Goal: Task Accomplishment & Management: Complete application form

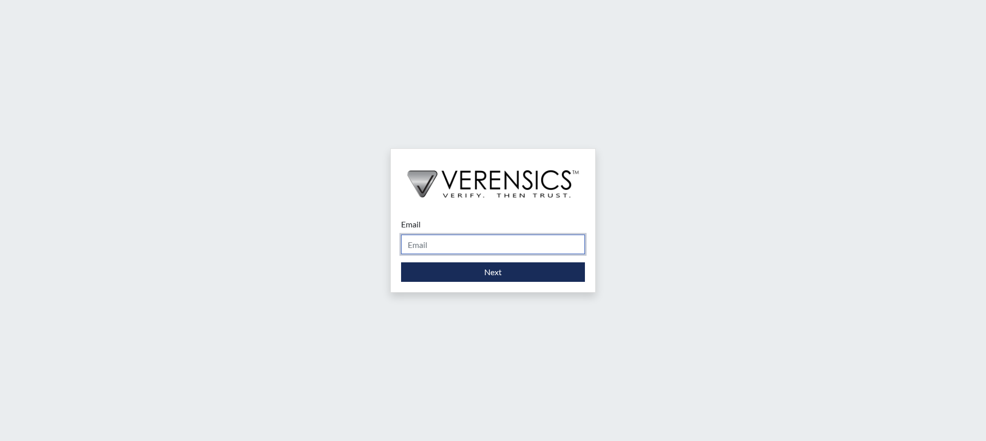
drag, startPoint x: 474, startPoint y: 243, endPoint x: 475, endPoint y: 254, distance: 11.4
click at [473, 243] on input "Email" at bounding box center [493, 245] width 184 height 20
type input "[PERSON_NAME][EMAIL_ADDRESS][PERSON_NAME][DOMAIN_NAME]"
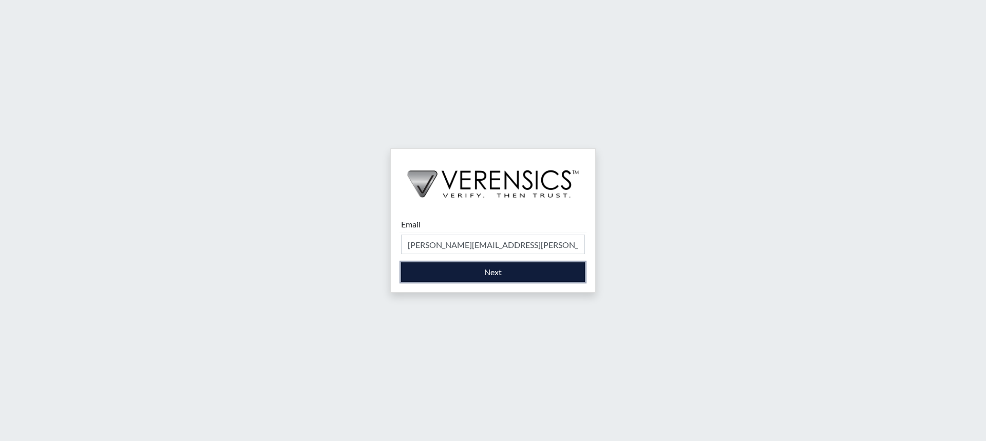
click at [479, 273] on button "Next" at bounding box center [493, 272] width 184 height 20
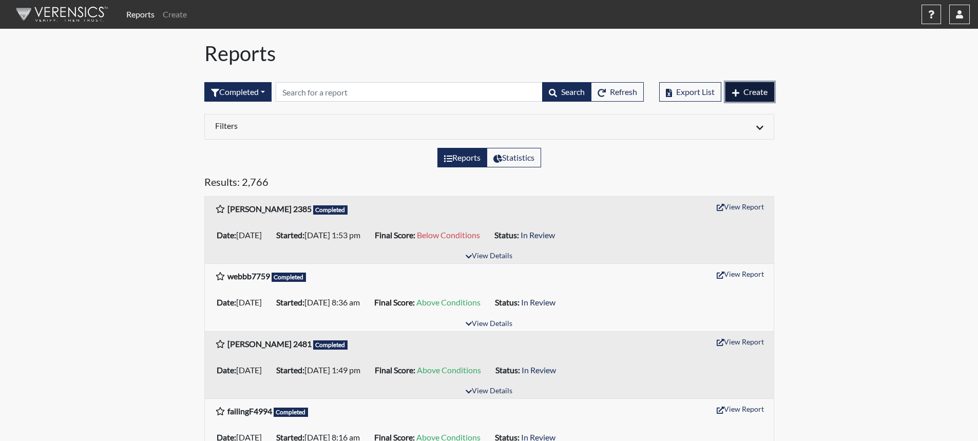
click at [763, 93] on span "Create" at bounding box center [755, 92] width 24 height 10
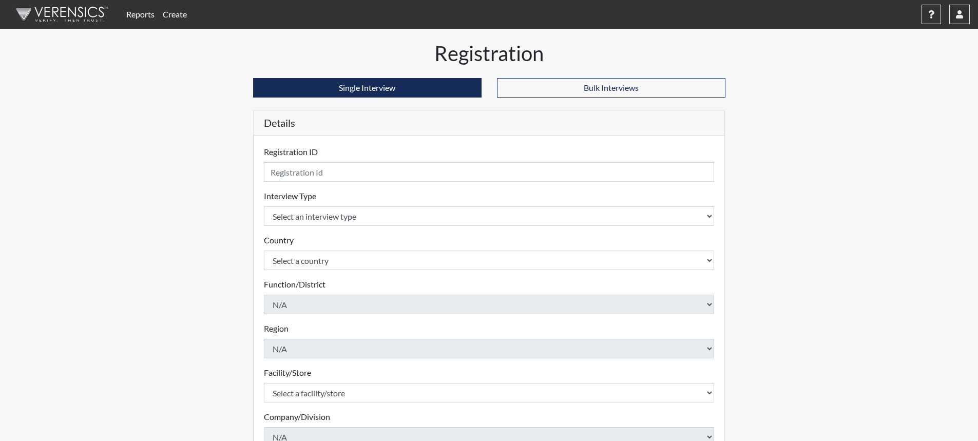
click at [142, 15] on link "Reports" at bounding box center [140, 14] width 36 height 21
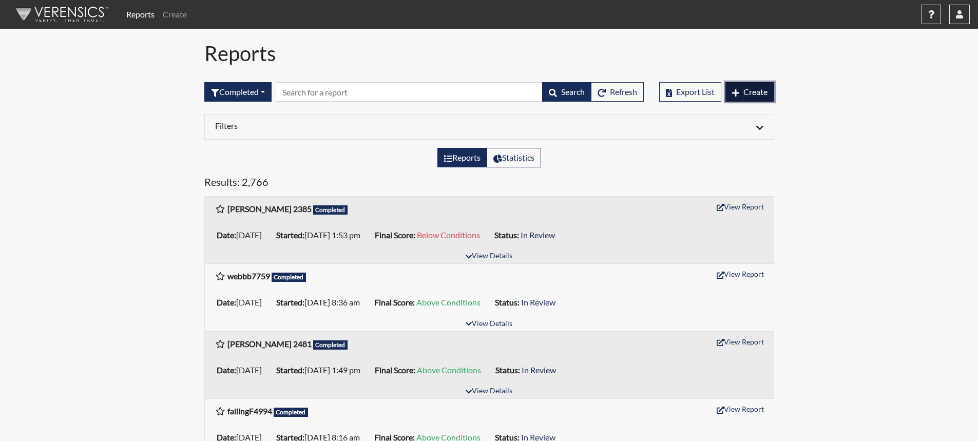
click at [761, 93] on span "Create" at bounding box center [755, 92] width 24 height 10
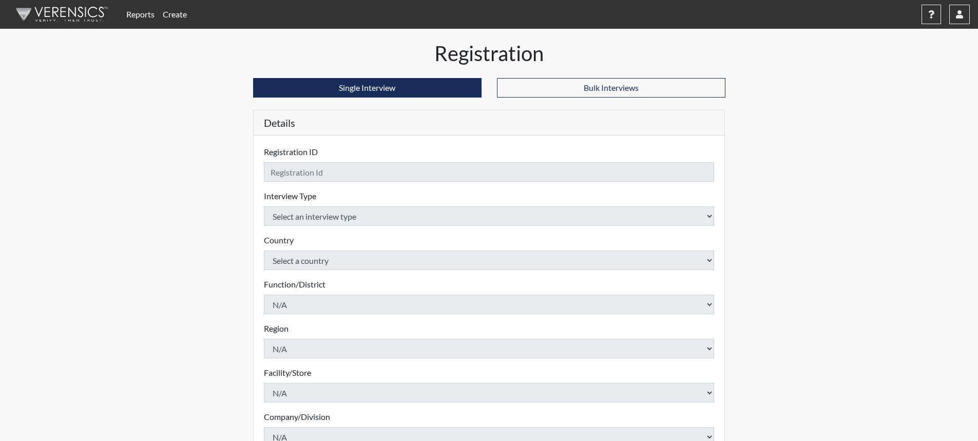
checkbox input "true"
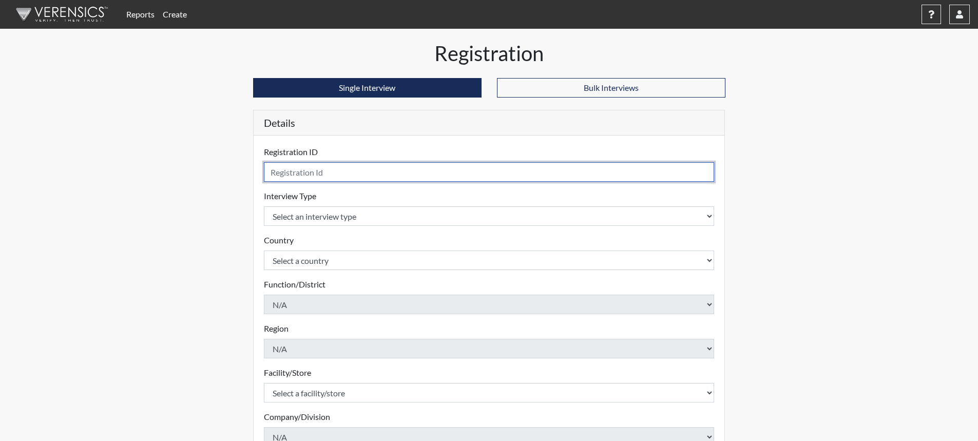
click at [397, 168] on input "text" at bounding box center [489, 172] width 451 height 20
type input "NKozikAyers7650"
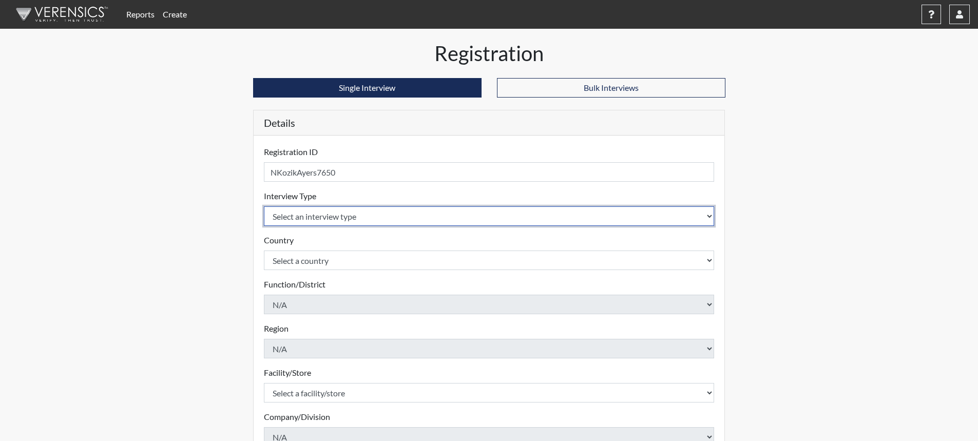
click at [704, 216] on select "Select an interview type Corrections Pre-Employment" at bounding box center [489, 216] width 451 height 20
select select "ff733e93-e1bf-11ea-9c9f-0eff0cf7eb8f"
click at [264, 206] on select "Select an interview type Corrections Pre-Employment" at bounding box center [489, 216] width 451 height 20
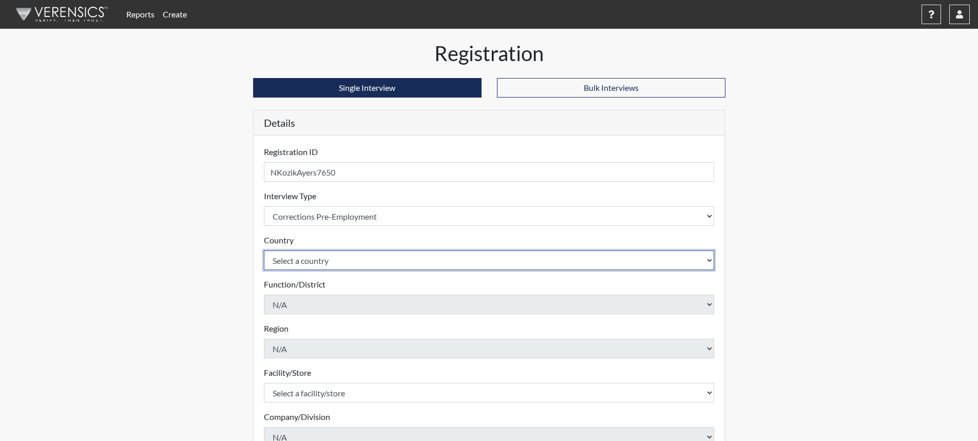
click at [703, 261] on select "Select a country [GEOGRAPHIC_DATA] [GEOGRAPHIC_DATA]" at bounding box center [489, 261] width 451 height 20
select select "united-states-of-[GEOGRAPHIC_DATA]"
click at [264, 251] on select "Select a country [GEOGRAPHIC_DATA] [GEOGRAPHIC_DATA]" at bounding box center [489, 261] width 451 height 20
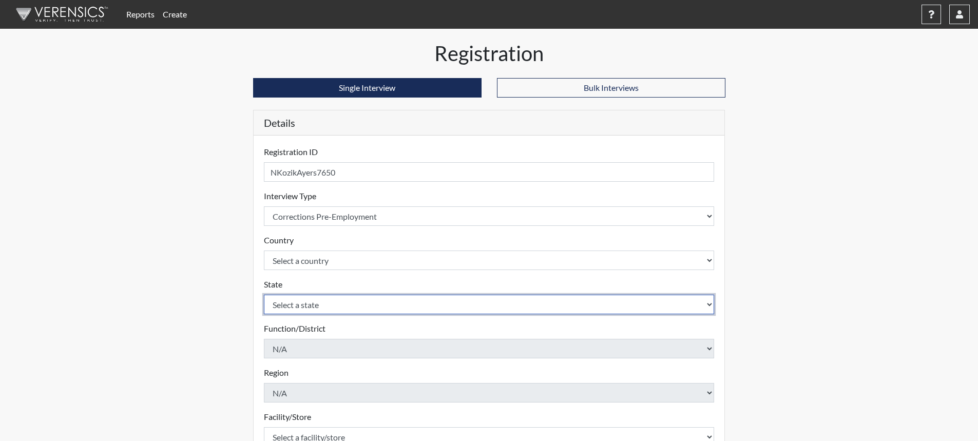
click at [711, 303] on select "Select a state [US_STATE] [US_STATE] [US_STATE] [US_STATE] [US_STATE] [US_STATE…" at bounding box center [489, 305] width 451 height 20
select select "SC"
click at [264, 295] on select "Select a state [US_STATE] [US_STATE] [US_STATE] [US_STATE] [US_STATE] [US_STATE…" at bounding box center [489, 305] width 451 height 20
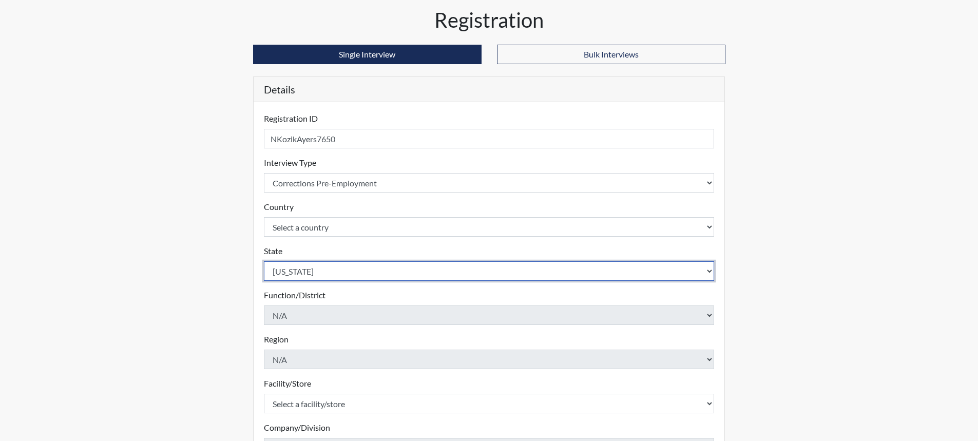
scroll to position [51, 0]
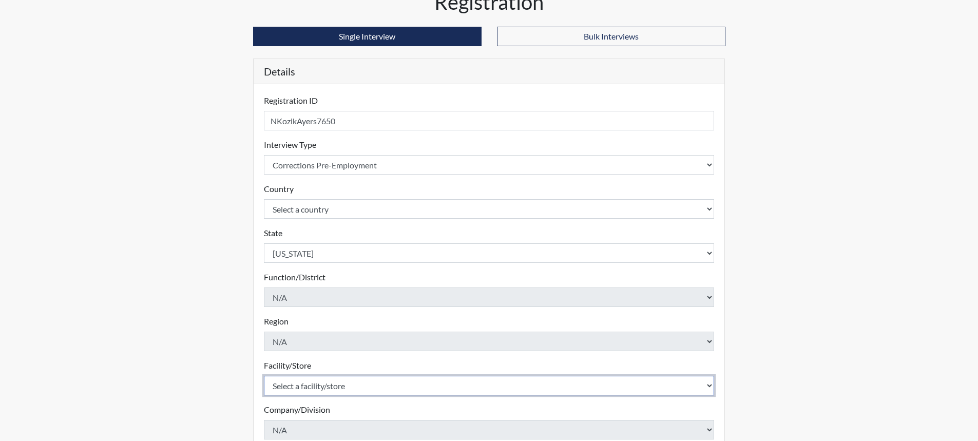
click at [424, 388] on select "Select a facility/store [GEOGRAPHIC_DATA] CI Broad River CI [PERSON_NAME] CI Di…" at bounding box center [489, 386] width 451 height 20
select select "e65c35f8-7a86-4895-8b3d-ac57a8e9252b"
click at [264, 376] on select "Select a facility/store [GEOGRAPHIC_DATA] CI Broad River CI [PERSON_NAME] CI Di…" at bounding box center [489, 386] width 451 height 20
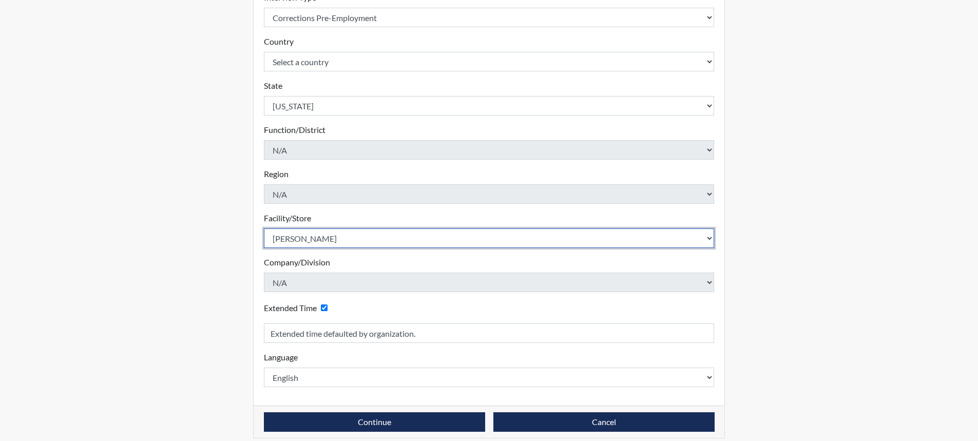
scroll to position [208, 0]
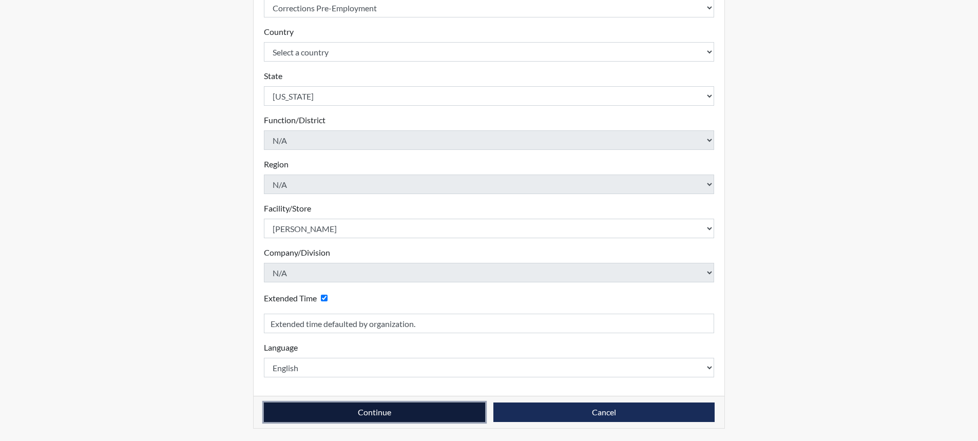
click at [363, 417] on button "Continue" at bounding box center [374, 413] width 221 height 20
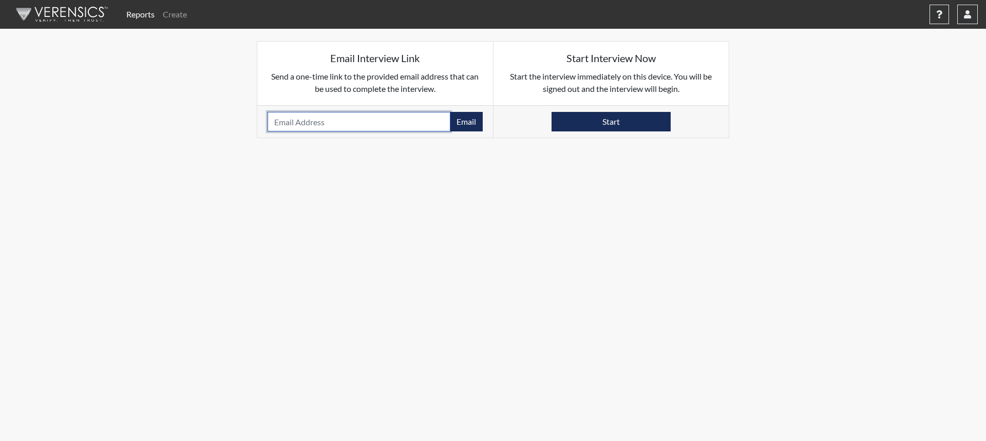
click at [362, 125] on input "email" at bounding box center [358, 122] width 183 height 20
type input "[EMAIL_ADDRESS][DOMAIN_NAME]"
click at [465, 121] on button "Email" at bounding box center [466, 122] width 33 height 20
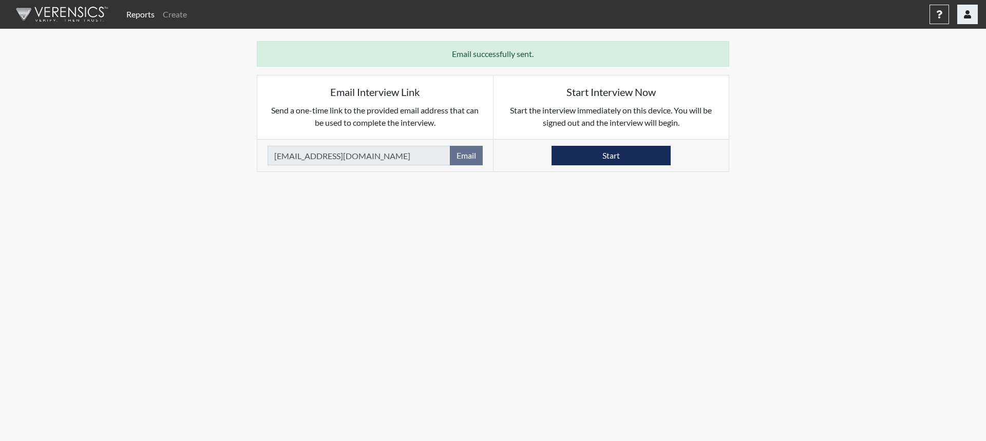
click at [969, 17] on icon "button" at bounding box center [967, 14] width 7 height 8
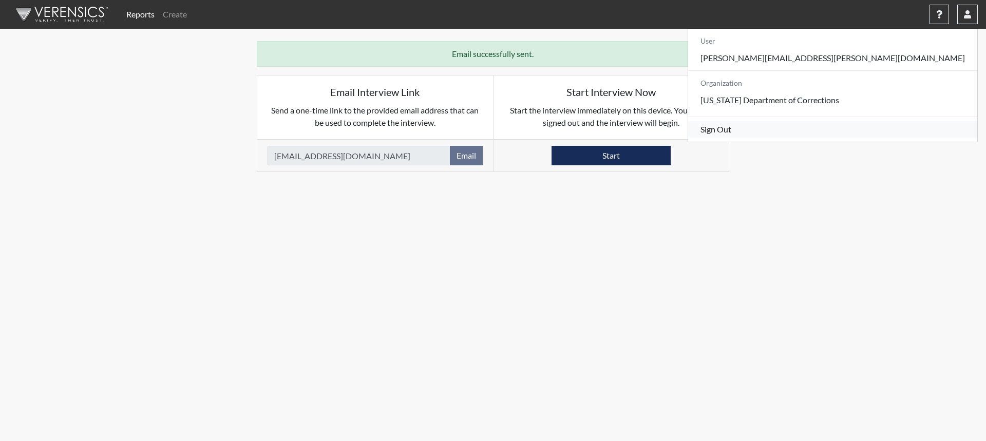
click at [902, 138] on link "Sign Out" at bounding box center [832, 129] width 289 height 16
